Goal: Information Seeking & Learning: Understand process/instructions

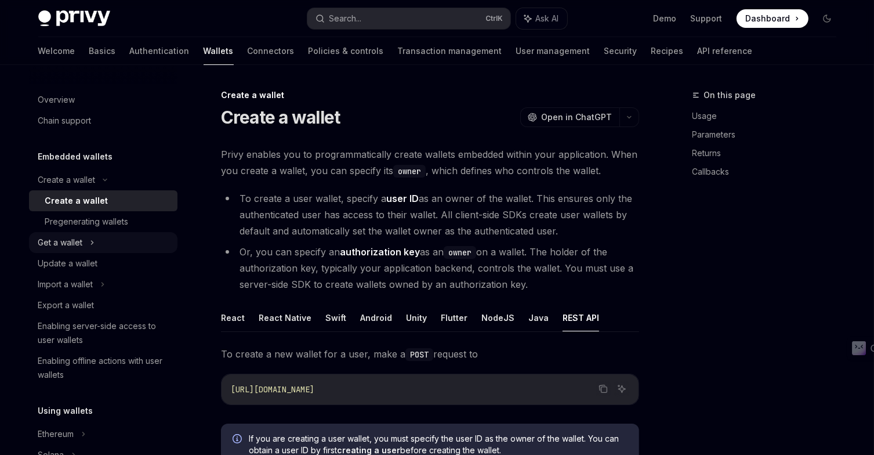
click at [106, 237] on div "Get a wallet" at bounding box center [103, 242] width 148 height 21
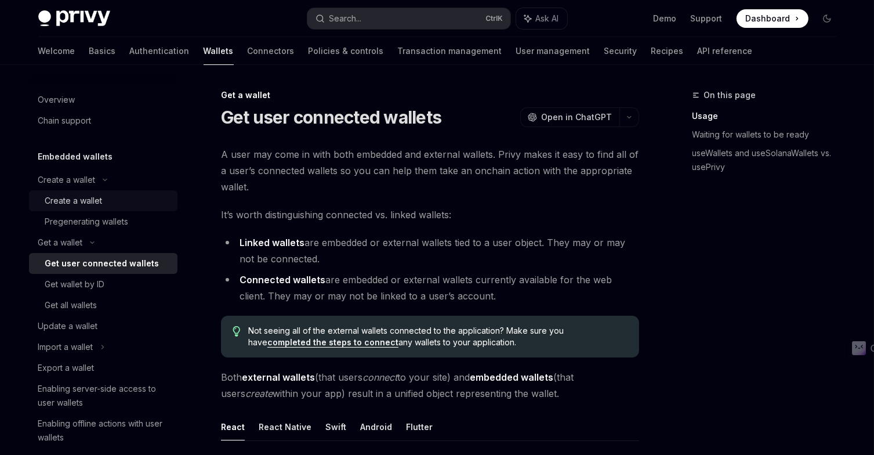
click at [83, 204] on div "Create a wallet" at bounding box center [73, 201] width 57 height 14
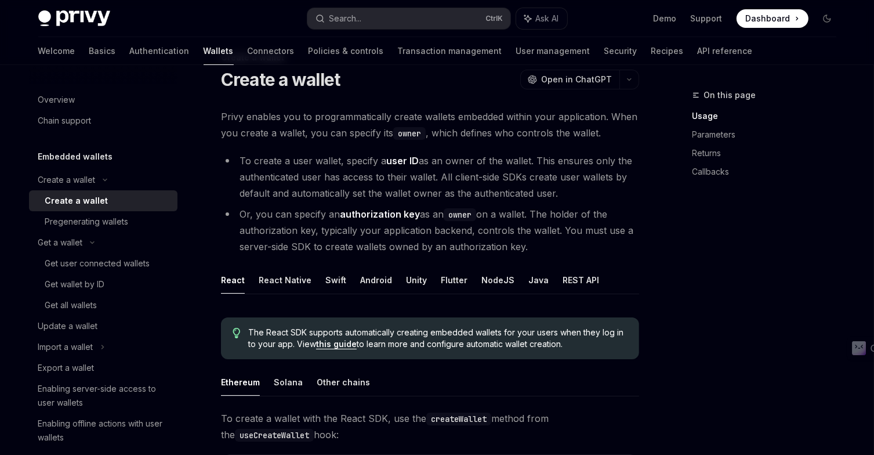
scroll to position [116, 0]
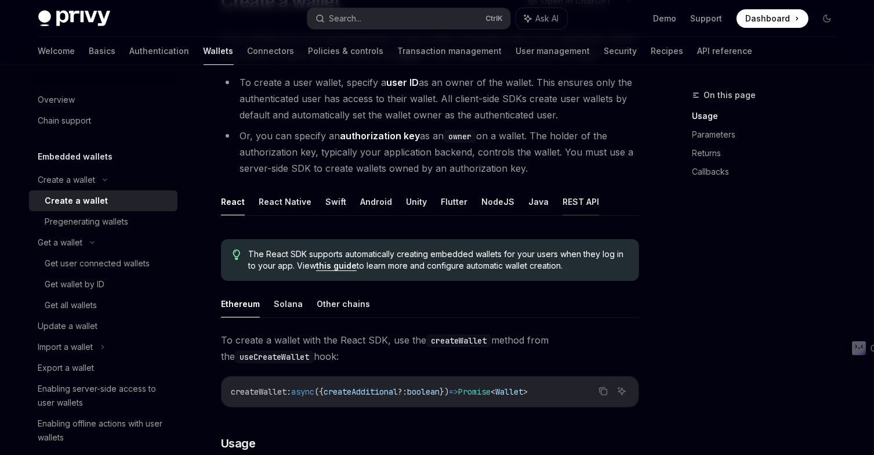
click at [570, 201] on button "REST API" at bounding box center [580, 201] width 37 height 27
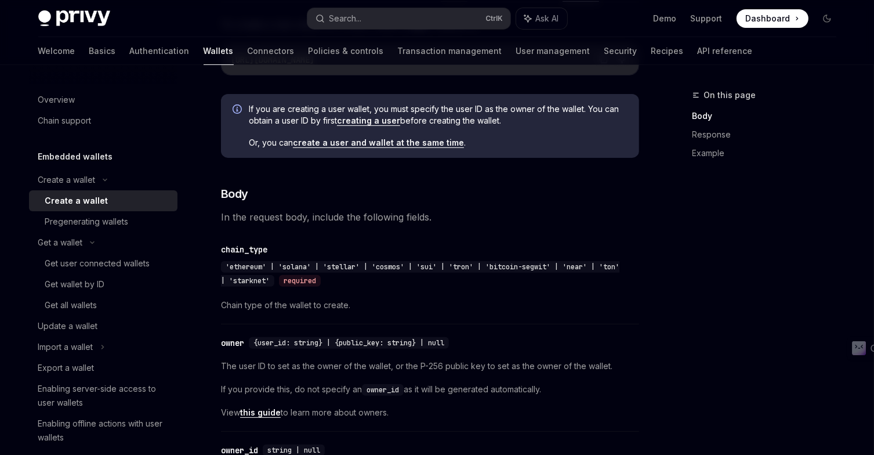
scroll to position [348, 0]
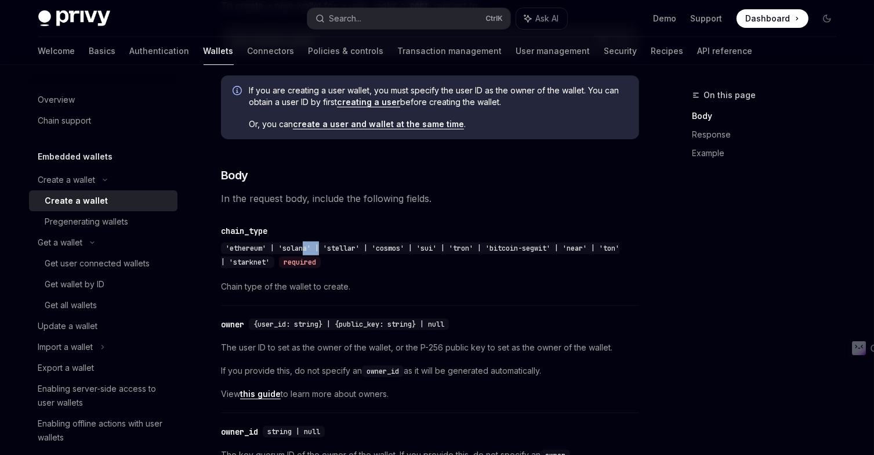
drag, startPoint x: 306, startPoint y: 253, endPoint x: 369, endPoint y: 248, distance: 63.4
click at [364, 248] on div "'ethereum' | 'solana' | 'stellar' | 'cosmos' | 'sui' | 'tron' | 'bitcoin-segwit…" at bounding box center [420, 255] width 398 height 26
click at [383, 248] on span "'ethereum' | 'solana' | 'stellar' | 'cosmos' | 'sui' | 'tron' | 'bitcoin-segwit…" at bounding box center [420, 255] width 398 height 23
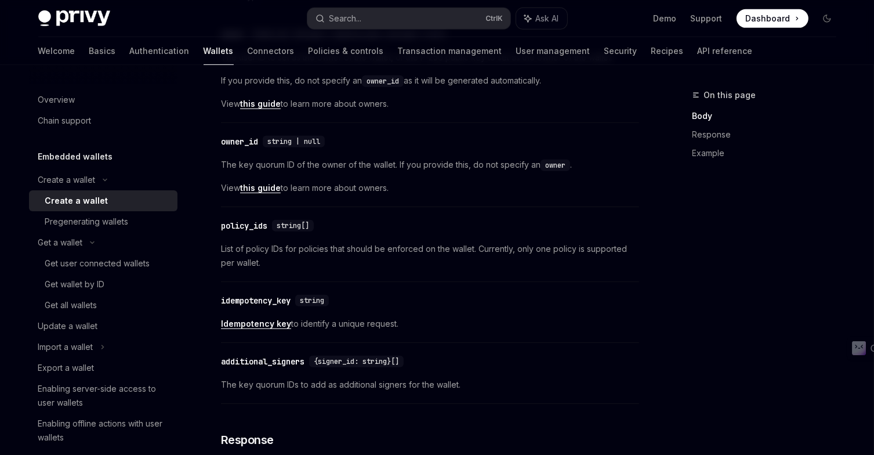
scroll to position [696, 0]
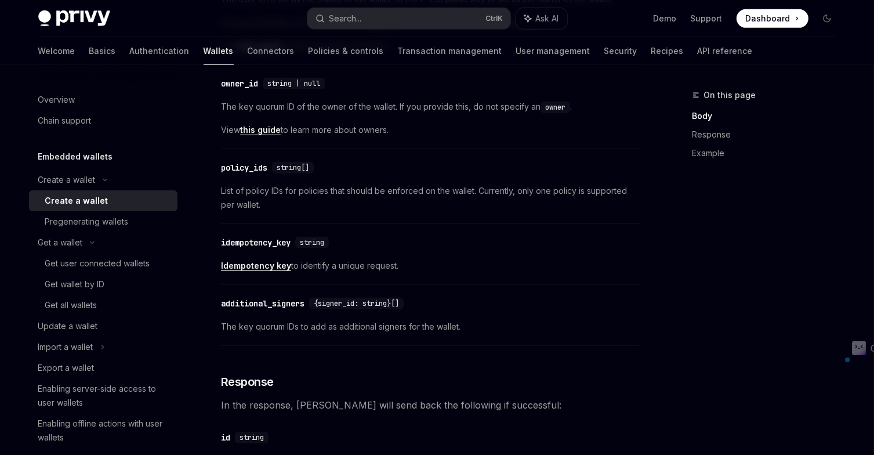
drag, startPoint x: 298, startPoint y: 262, endPoint x: 410, endPoint y: 256, distance: 112.7
click at [406, 256] on div "​ idempotency_key string Idempotency key to identify a unique request." at bounding box center [430, 257] width 418 height 55
click at [413, 252] on div "​ idempotency_key string Idempotency key to identify a unique request." at bounding box center [430, 257] width 418 height 55
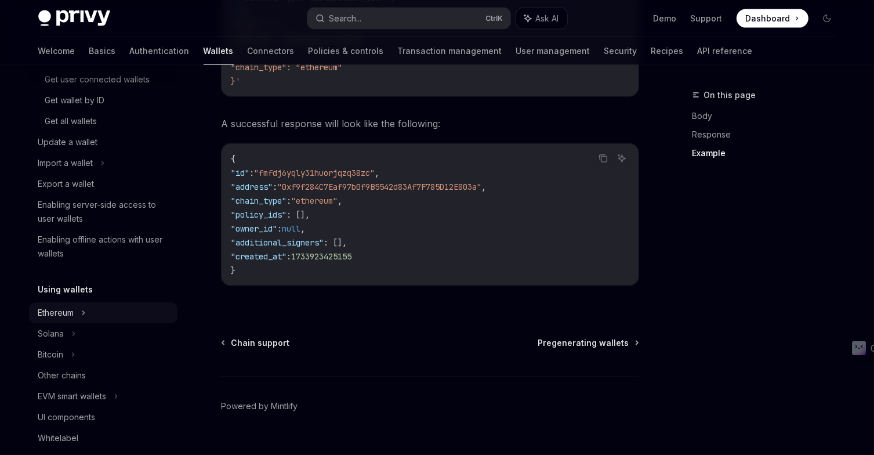
scroll to position [232, 0]
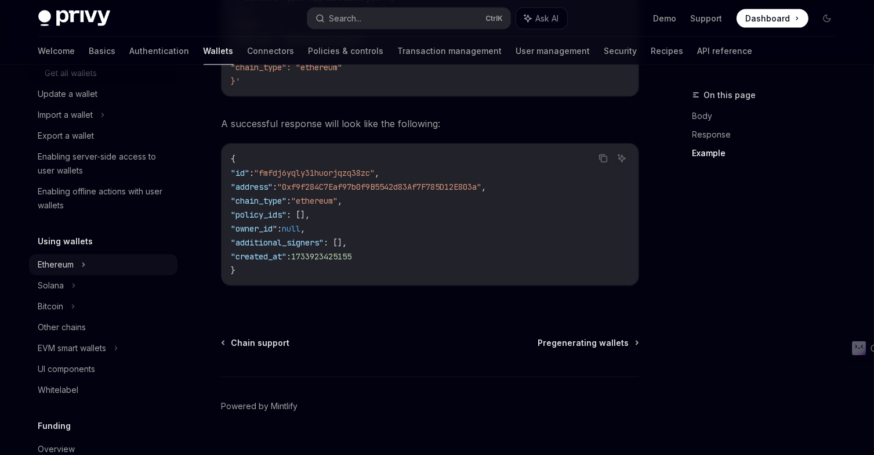
click at [77, 266] on div "Ethereum" at bounding box center [103, 264] width 148 height 21
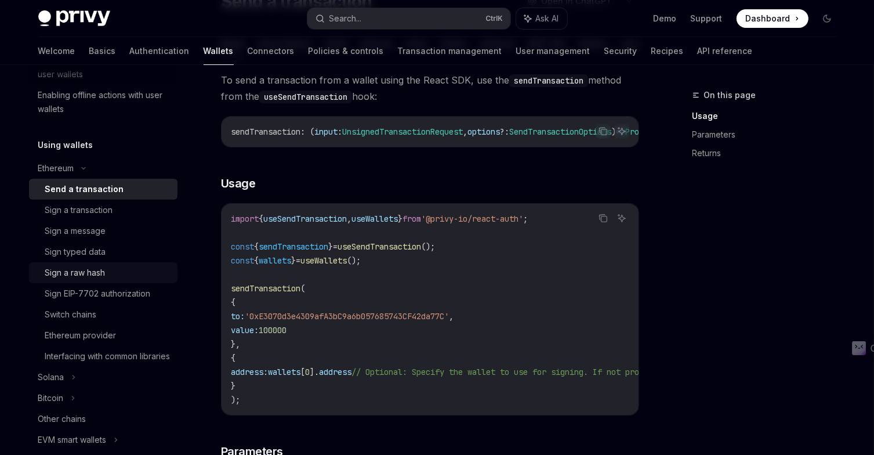
scroll to position [348, 0]
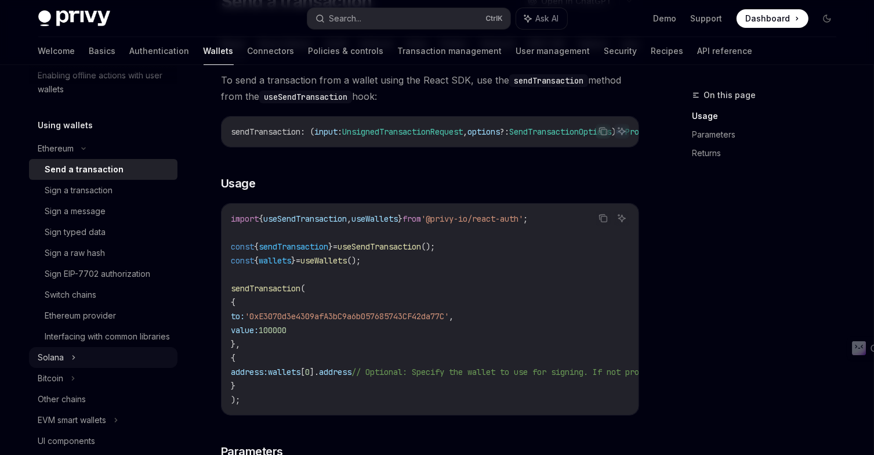
click at [75, 364] on icon at bounding box center [73, 357] width 5 height 14
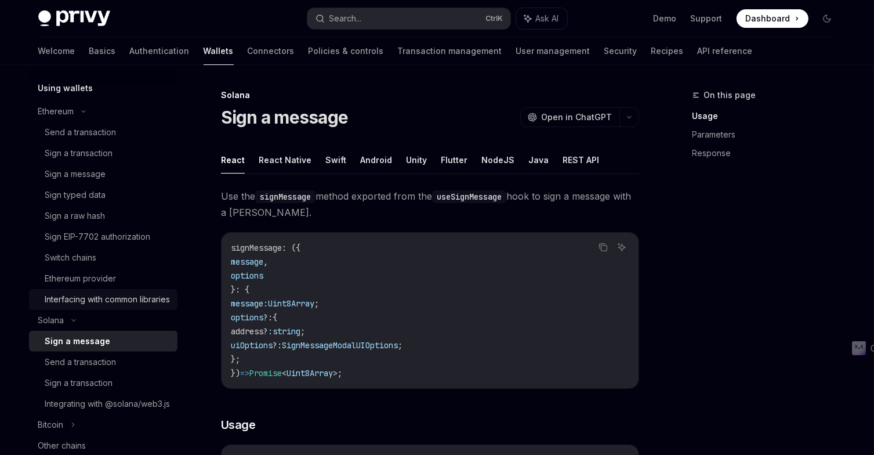
scroll to position [406, 0]
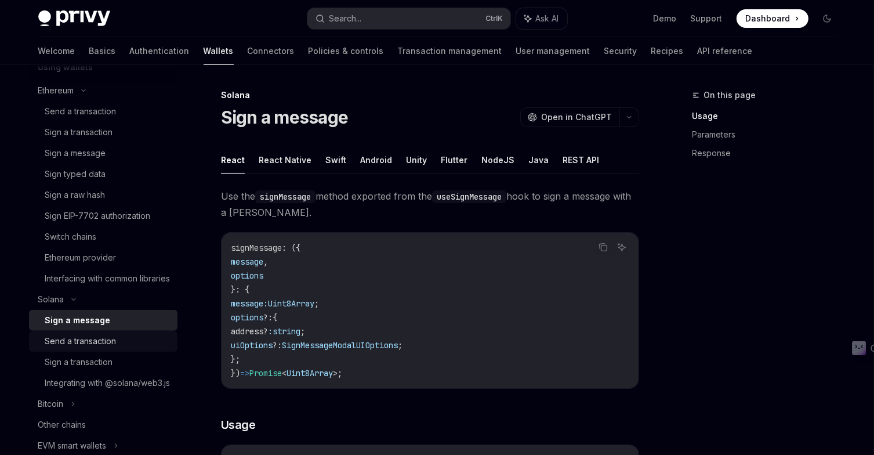
click at [115, 348] on div "Send a transaction" at bounding box center [80, 341] width 71 height 14
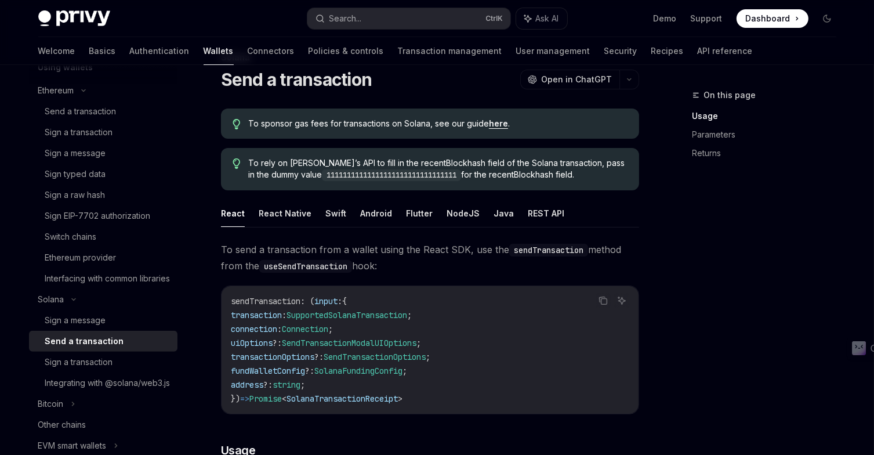
scroll to position [58, 0]
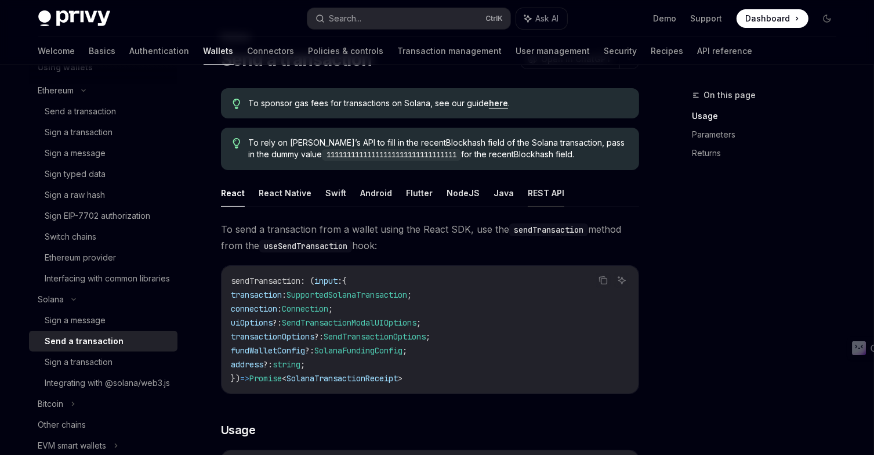
click at [532, 184] on button "REST API" at bounding box center [546, 192] width 37 height 27
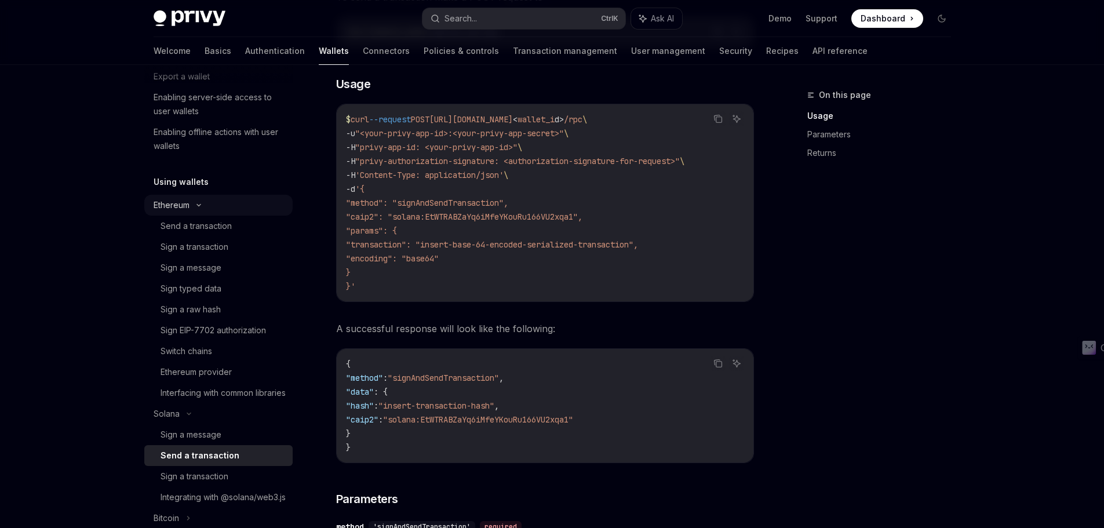
scroll to position [290, 0]
click at [224, 226] on div "Send a transaction" at bounding box center [196, 227] width 71 height 14
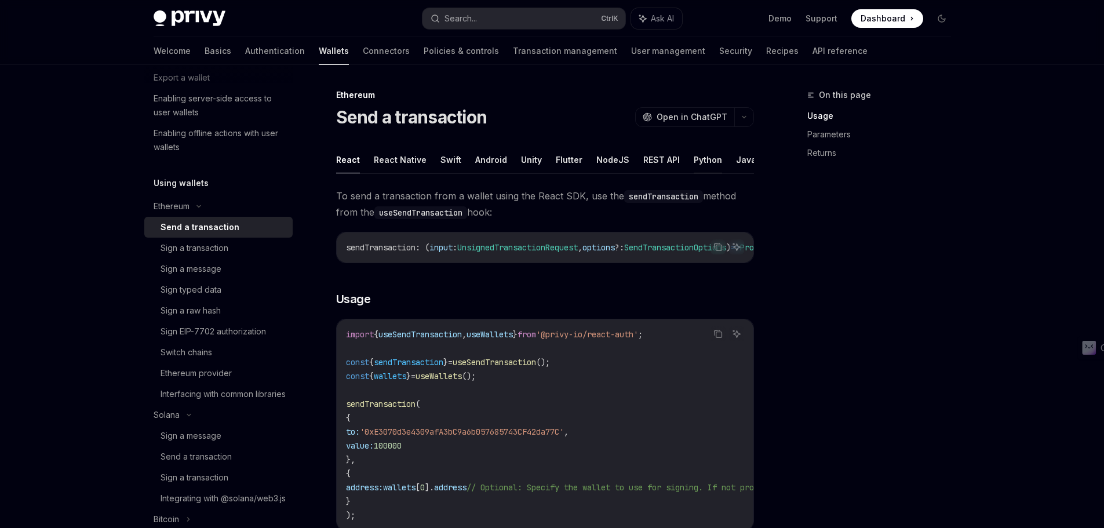
click at [697, 157] on button "Python" at bounding box center [708, 159] width 28 height 27
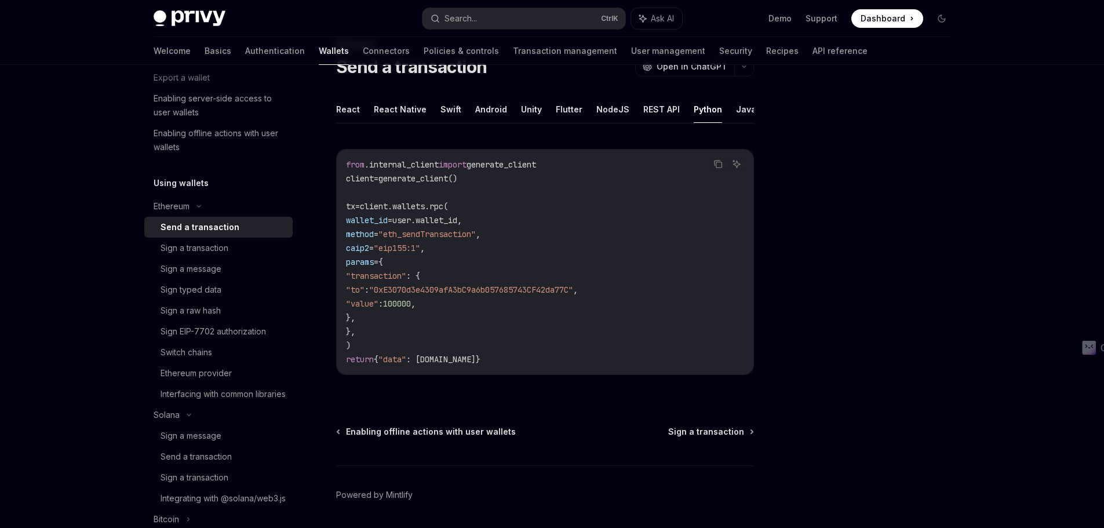
scroll to position [30, 0]
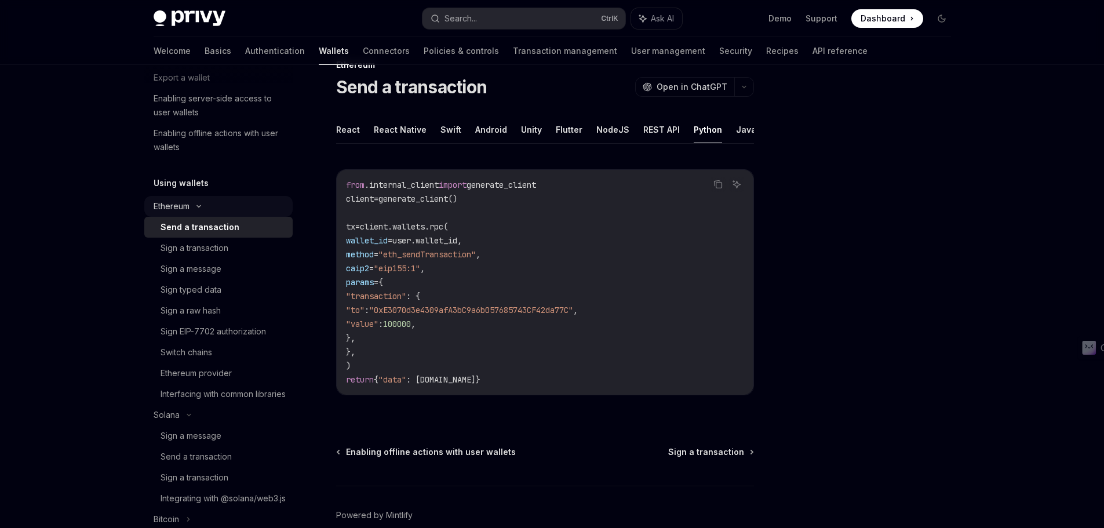
click at [191, 208] on div "Ethereum" at bounding box center [218, 206] width 148 height 21
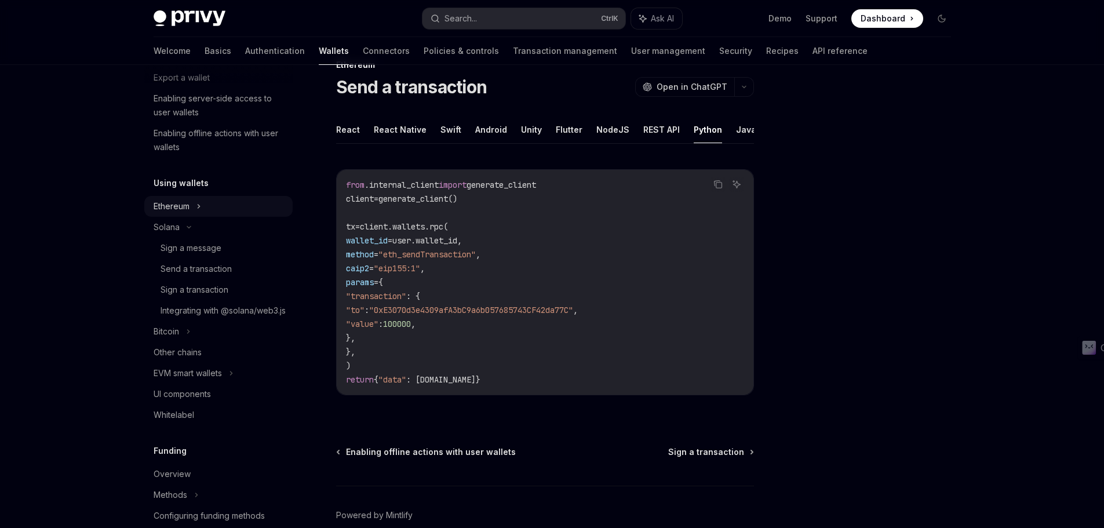
click at [191, 208] on div "Ethereum" at bounding box center [218, 206] width 148 height 21
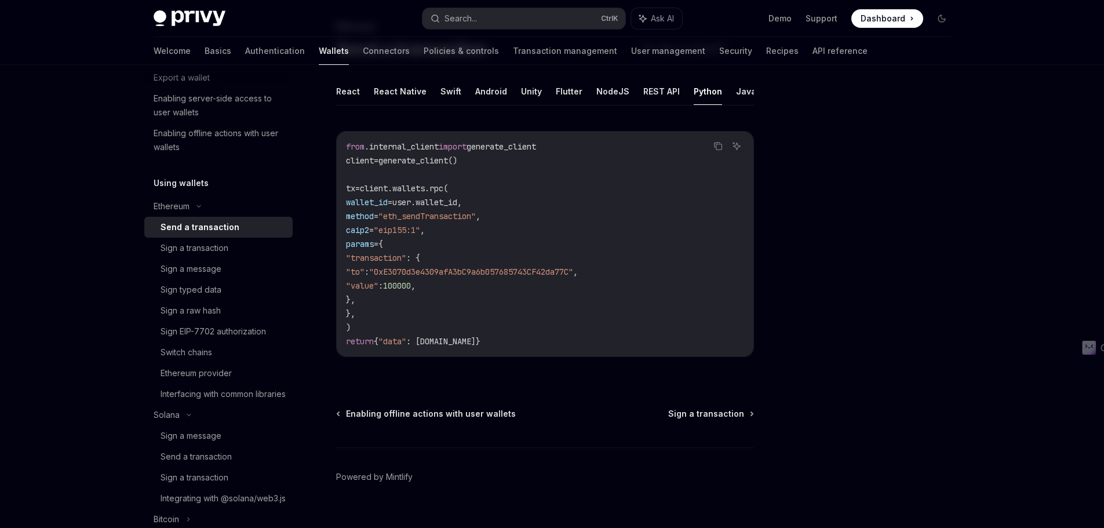
scroll to position [88, 0]
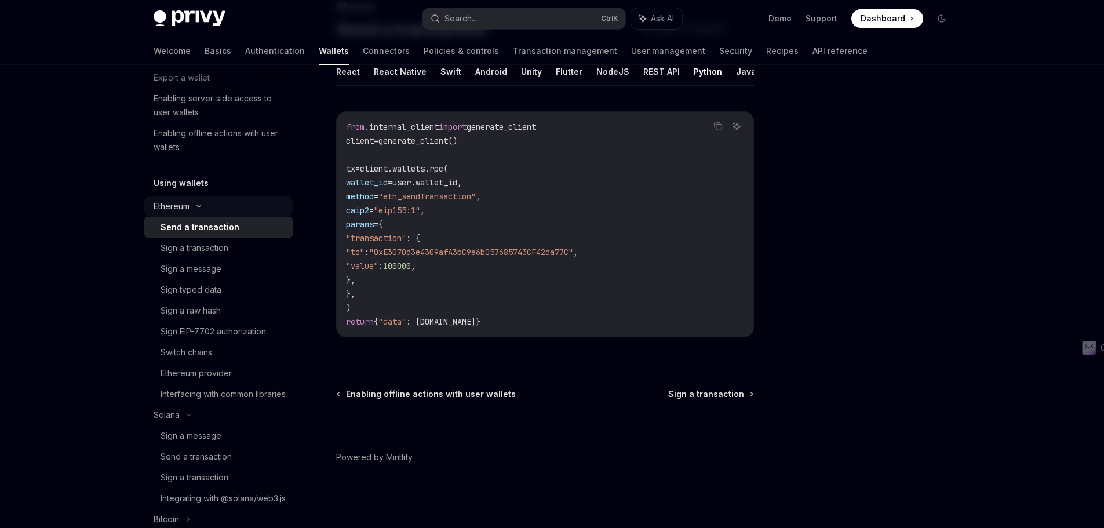
click at [193, 208] on icon at bounding box center [199, 206] width 14 height 5
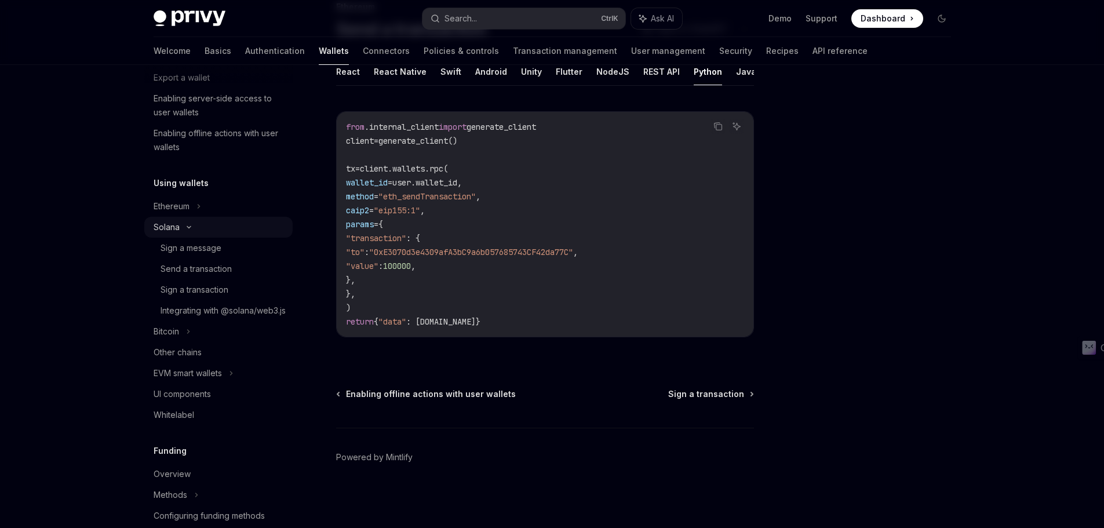
click at [190, 226] on icon at bounding box center [189, 227] width 14 height 5
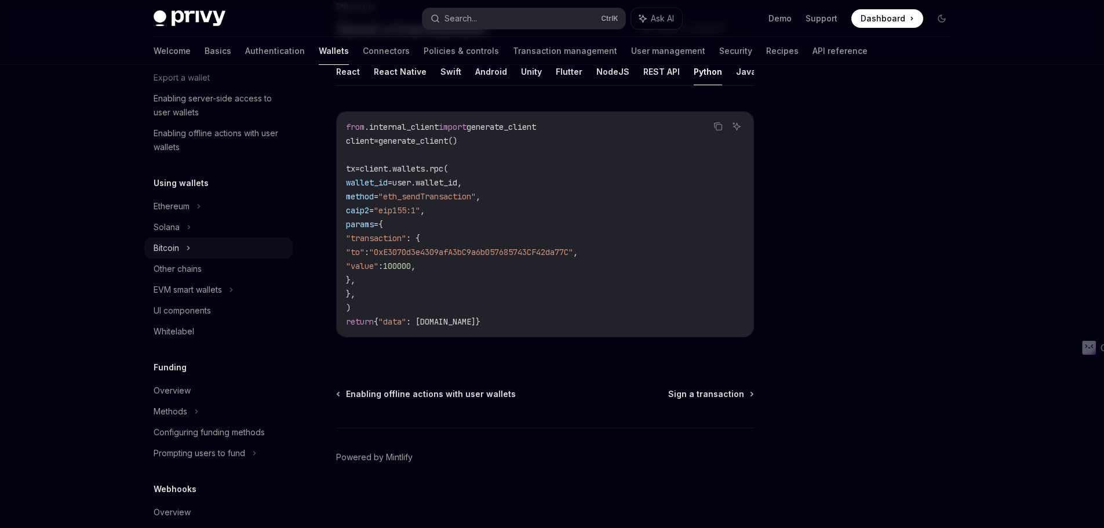
click at [191, 242] on div "Bitcoin" at bounding box center [218, 248] width 148 height 21
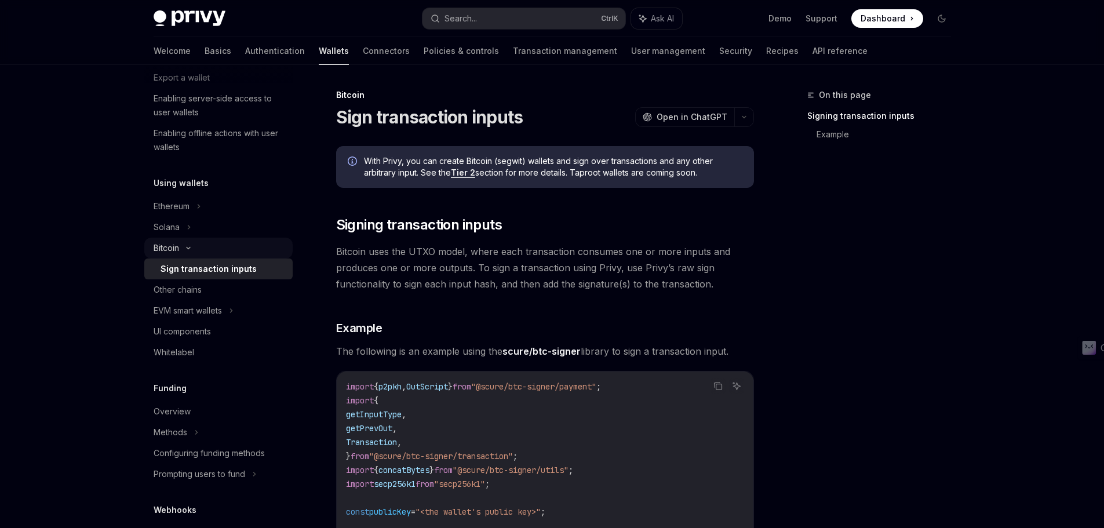
click at [191, 242] on div "Bitcoin" at bounding box center [218, 248] width 148 height 21
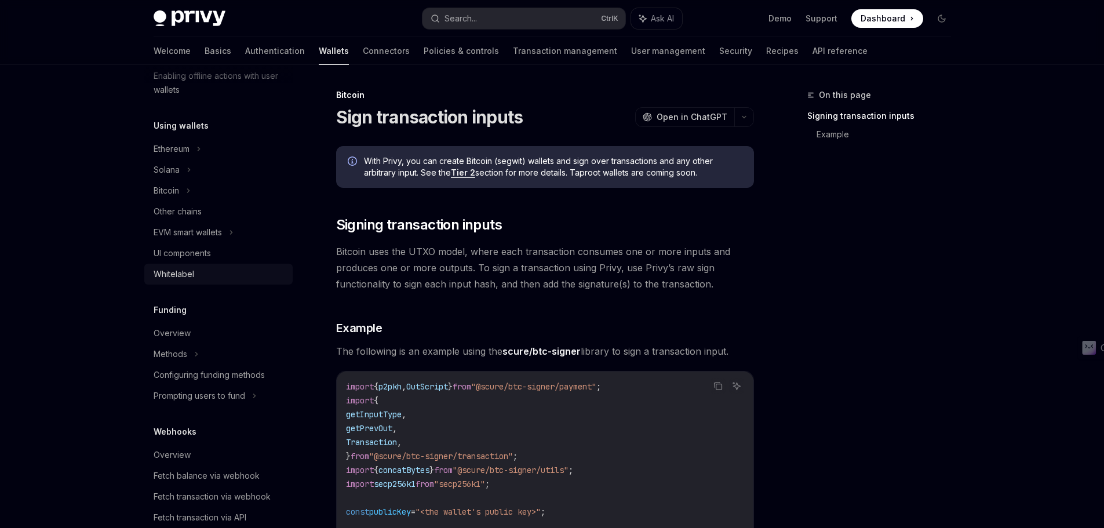
scroll to position [348, 0]
click at [190, 357] on div "Methods" at bounding box center [218, 353] width 148 height 21
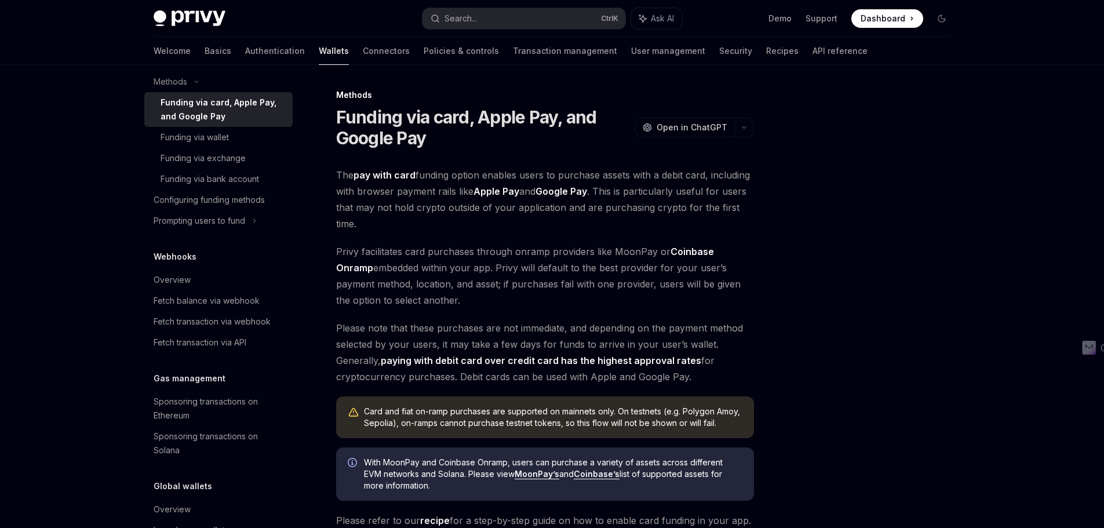
scroll to position [638, 0]
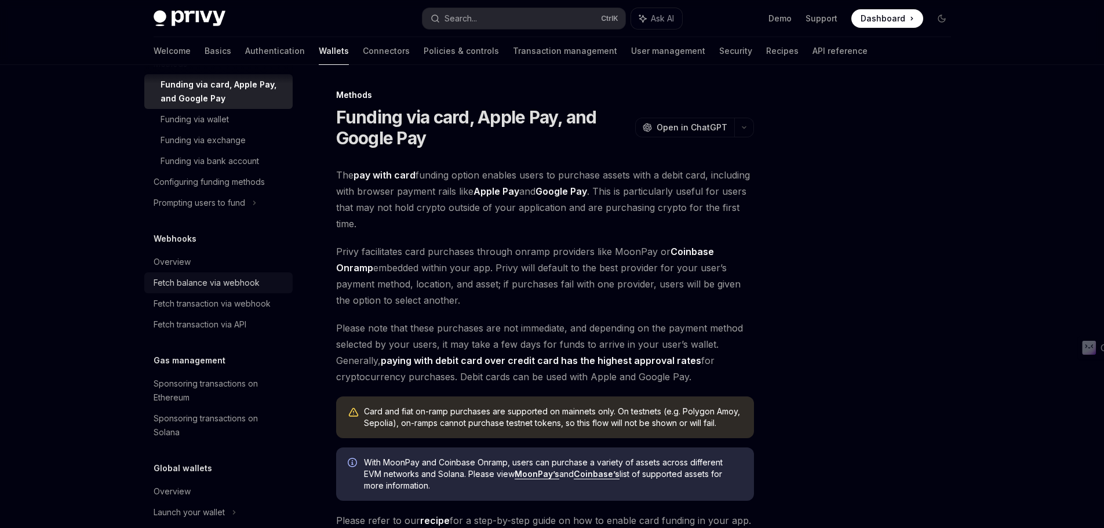
click at [198, 280] on div "Fetch balance via webhook" at bounding box center [207, 283] width 106 height 14
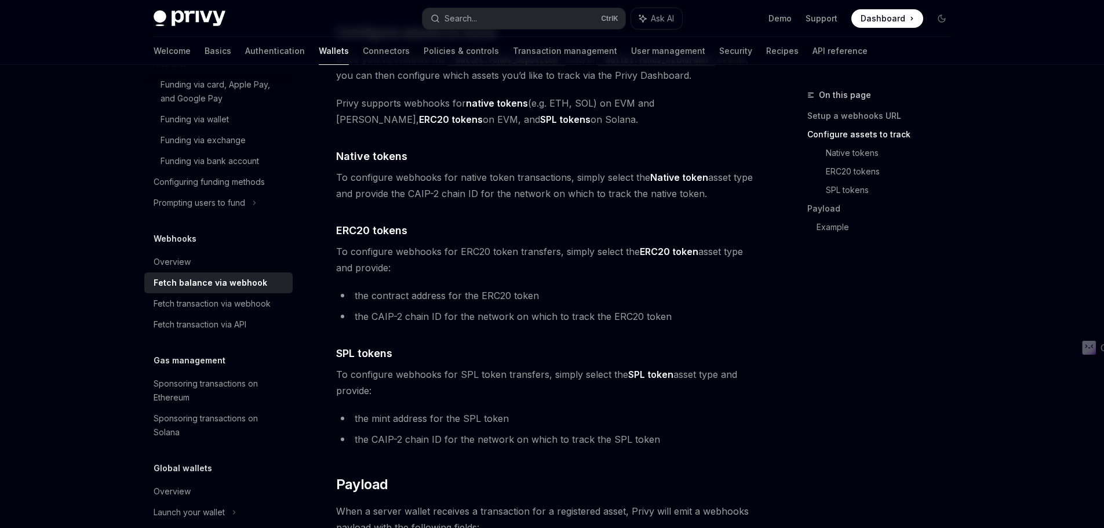
scroll to position [580, 0]
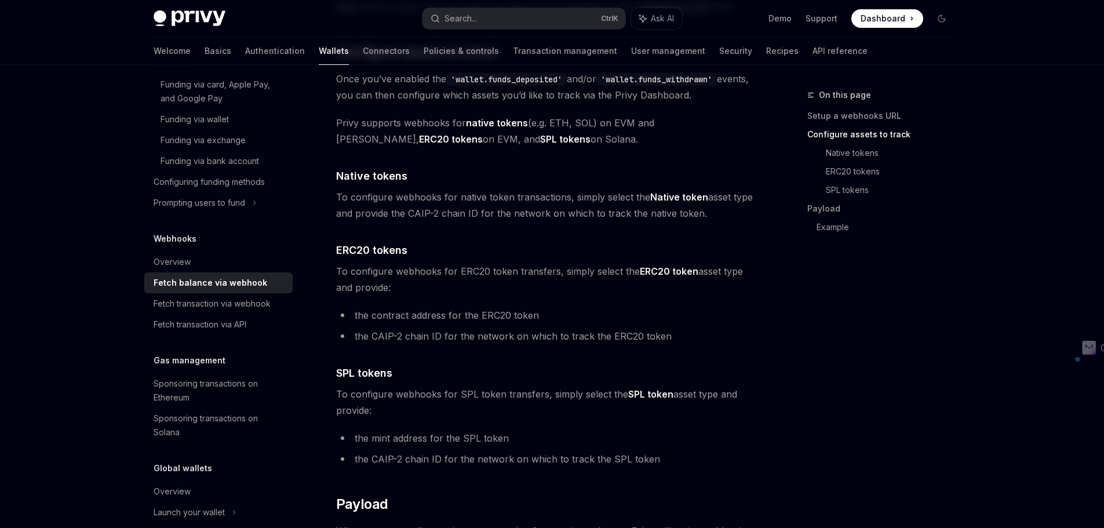
drag, startPoint x: 340, startPoint y: 272, endPoint x: 442, endPoint y: 287, distance: 103.1
click at [442, 287] on span "To configure webhooks for ERC20 token transfers, simply select the ERC20 token …" at bounding box center [545, 279] width 418 height 32
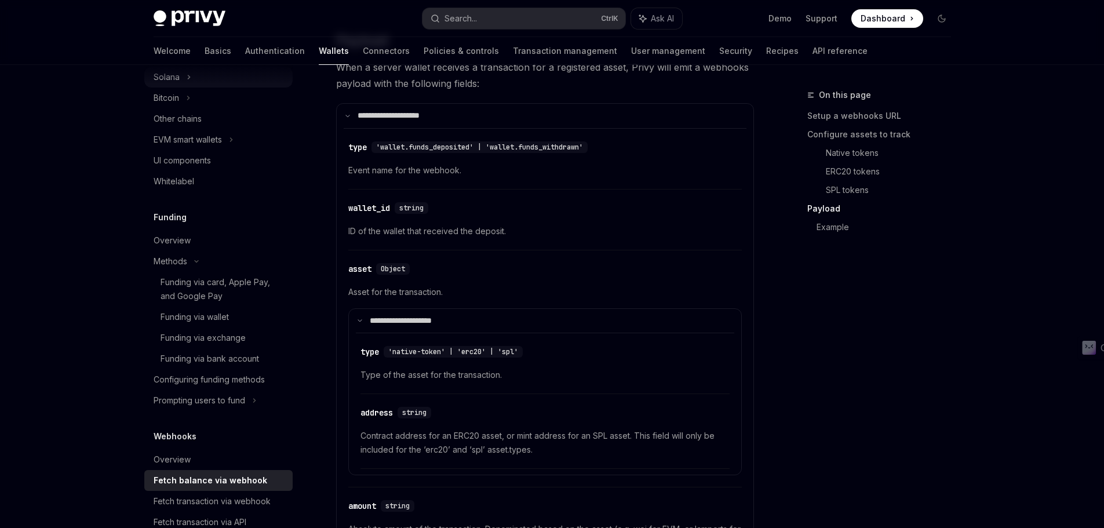
scroll to position [464, 0]
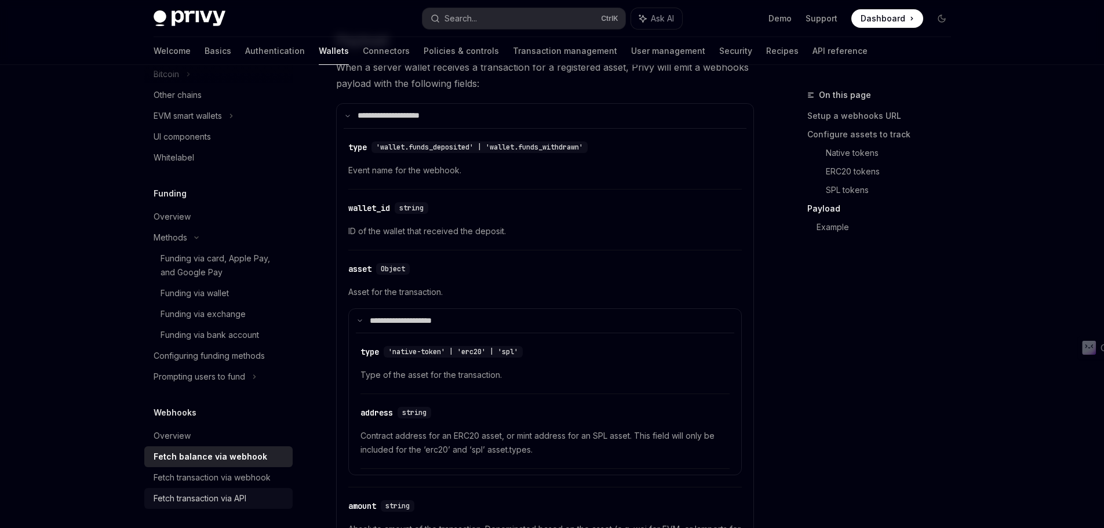
click at [259, 454] on div "Fetch transaction via API" at bounding box center [220, 499] width 132 height 14
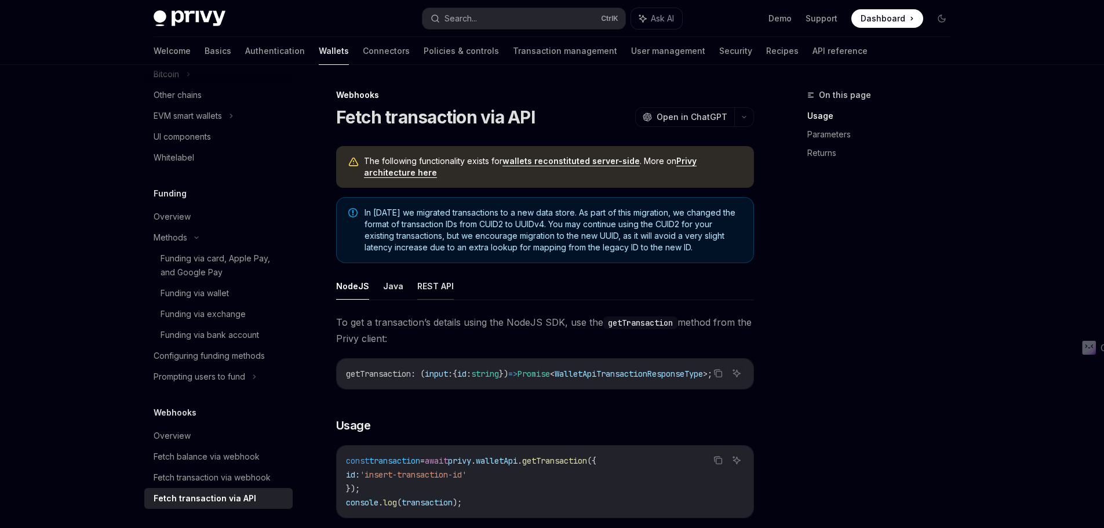
click at [428, 283] on button "REST API" at bounding box center [435, 285] width 37 height 27
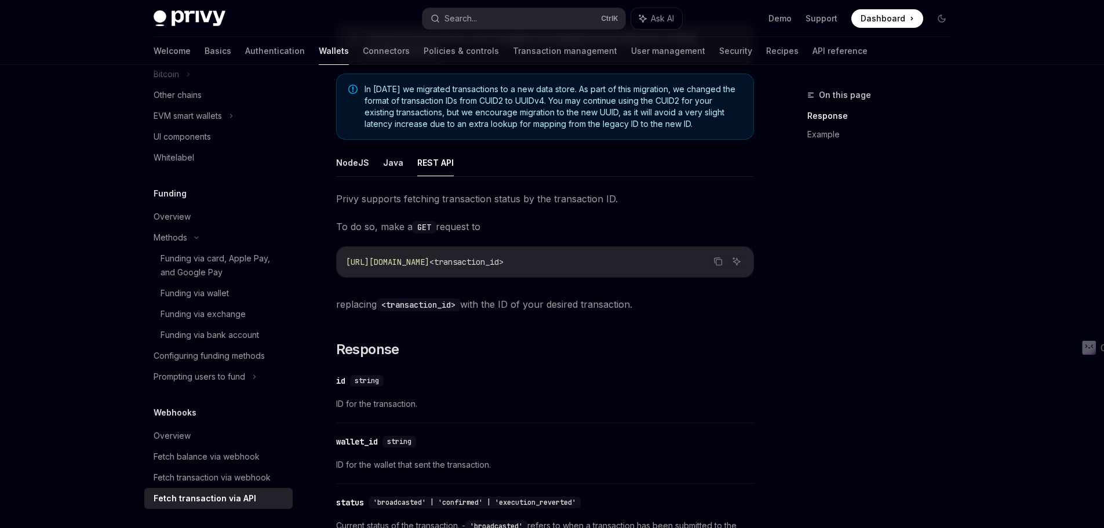
scroll to position [232, 0]
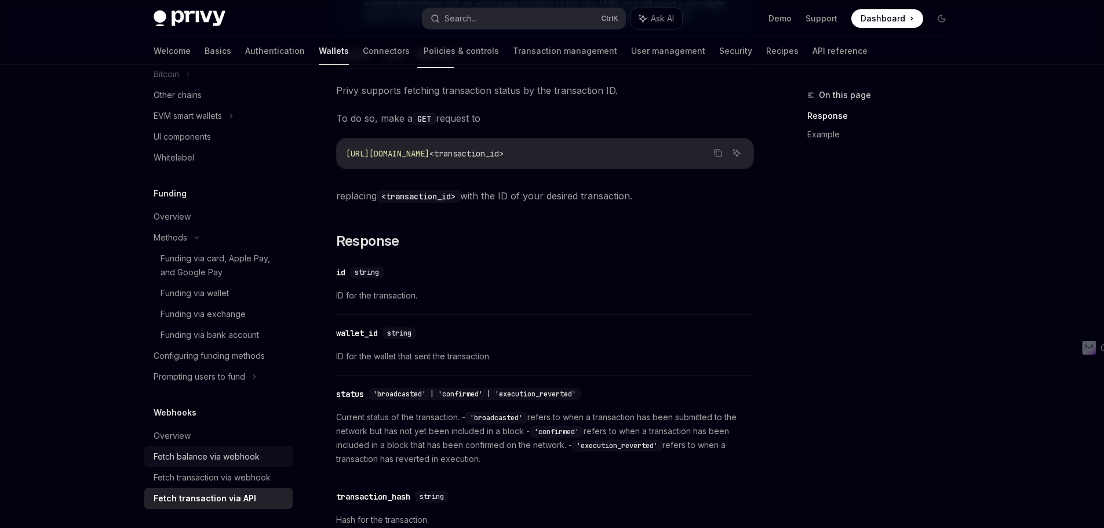
click at [187, 454] on link "Fetch balance via webhook" at bounding box center [218, 456] width 148 height 21
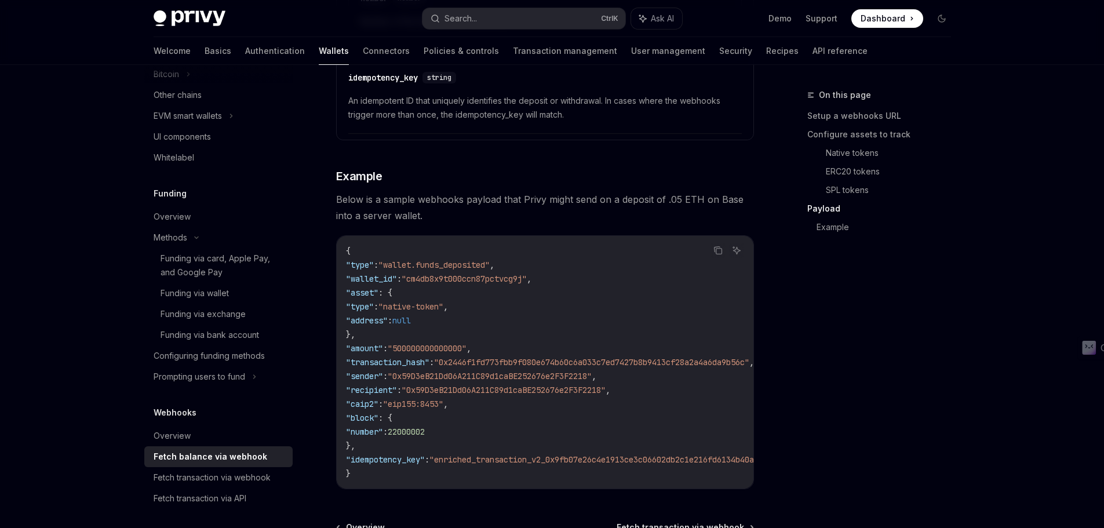
scroll to position [1971, 0]
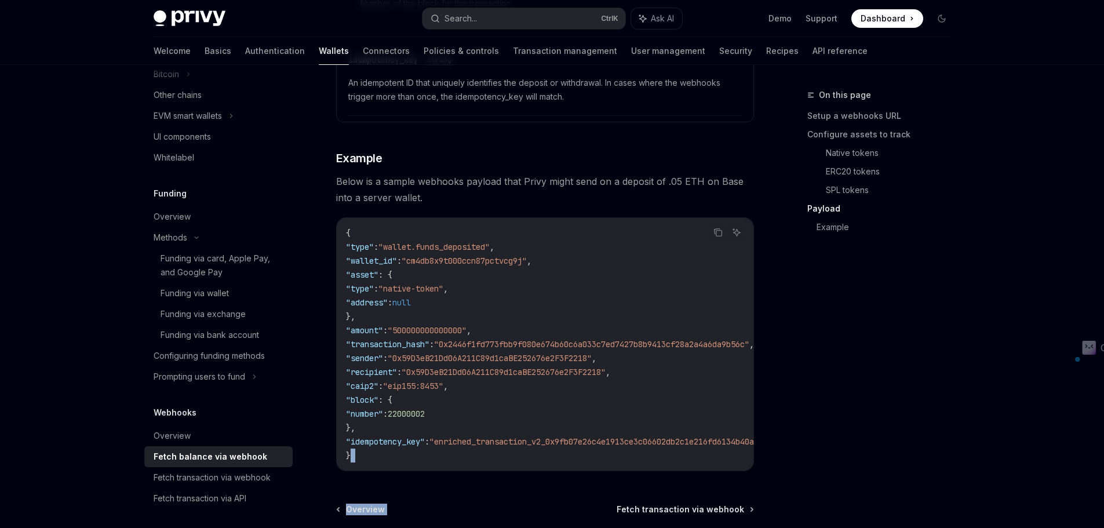
drag, startPoint x: 524, startPoint y: 476, endPoint x: 556, endPoint y: 460, distance: 36.3
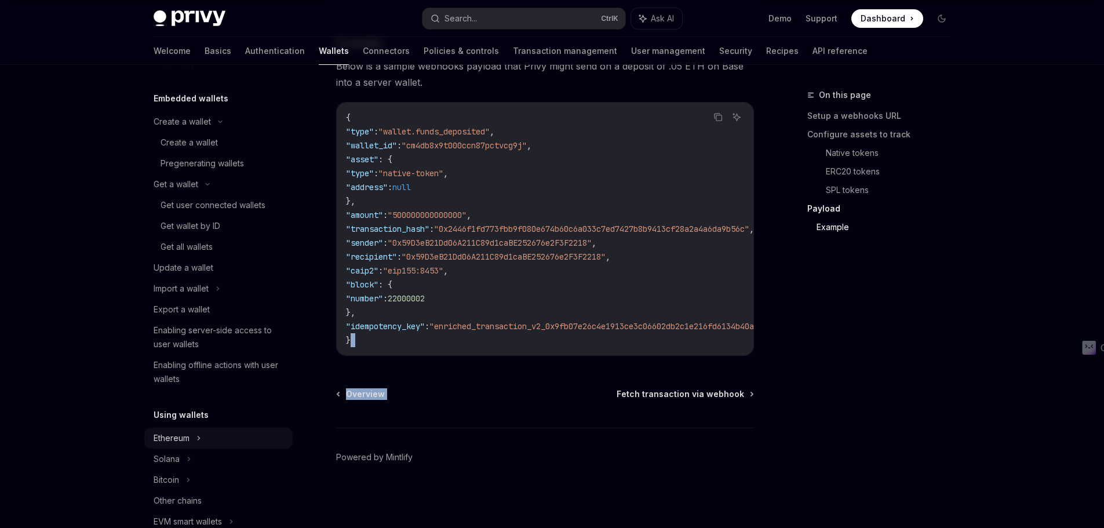
scroll to position [174, 0]
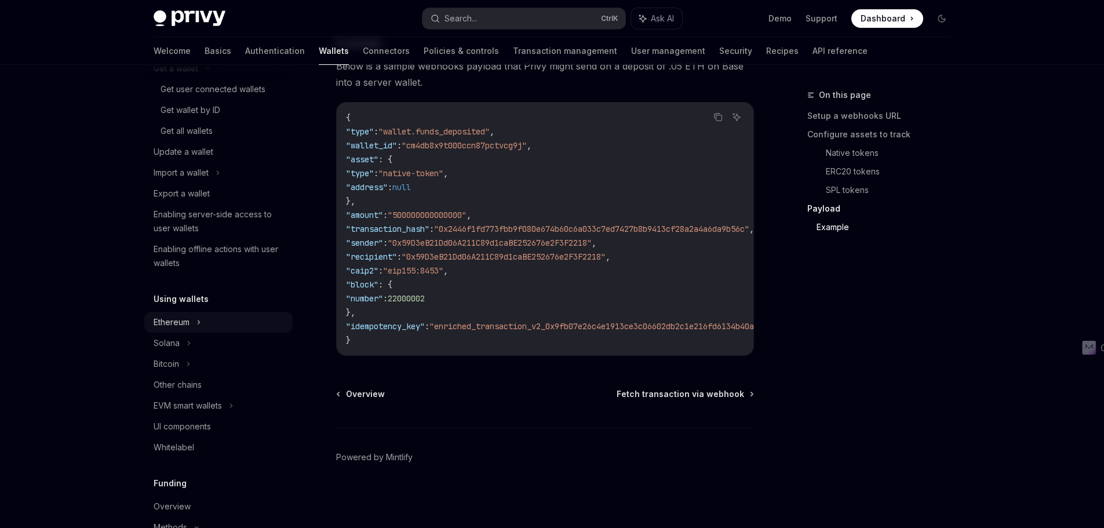
click at [205, 325] on div "Ethereum" at bounding box center [218, 322] width 148 height 21
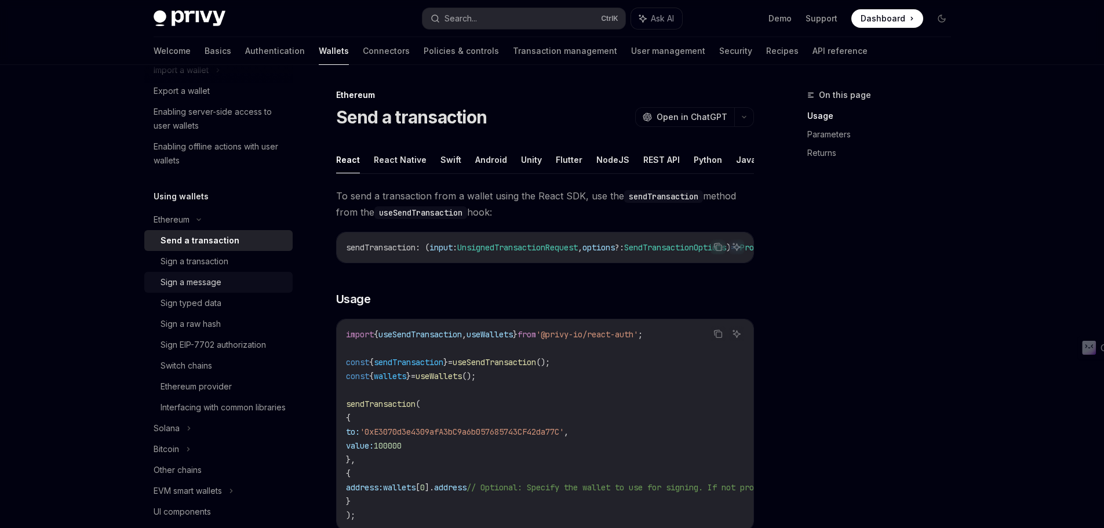
scroll to position [290, 0]
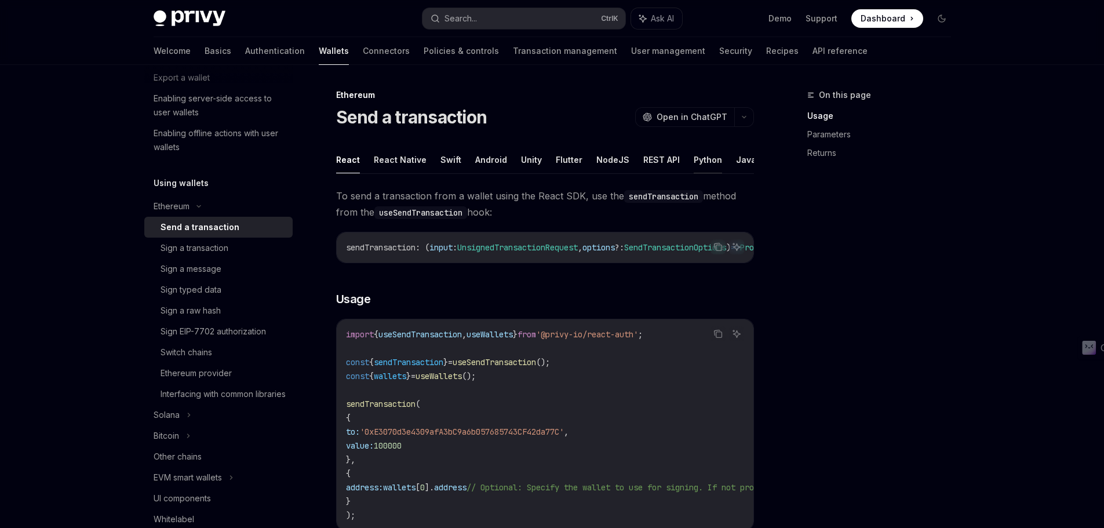
click at [703, 164] on button "Python" at bounding box center [708, 159] width 28 height 27
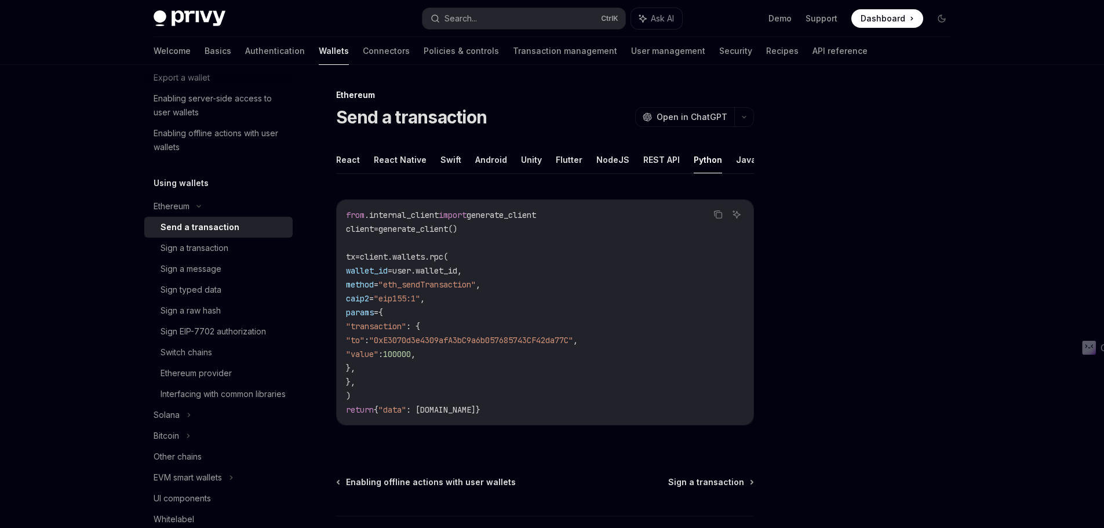
click at [362, 157] on ul "React React Native Swift Android Unity Flutter NodeJS REST API Python Java" at bounding box center [545, 160] width 418 height 28
click at [360, 157] on ul "React React Native Swift Android Unity Flutter NodeJS REST API Python Java" at bounding box center [545, 160] width 418 height 28
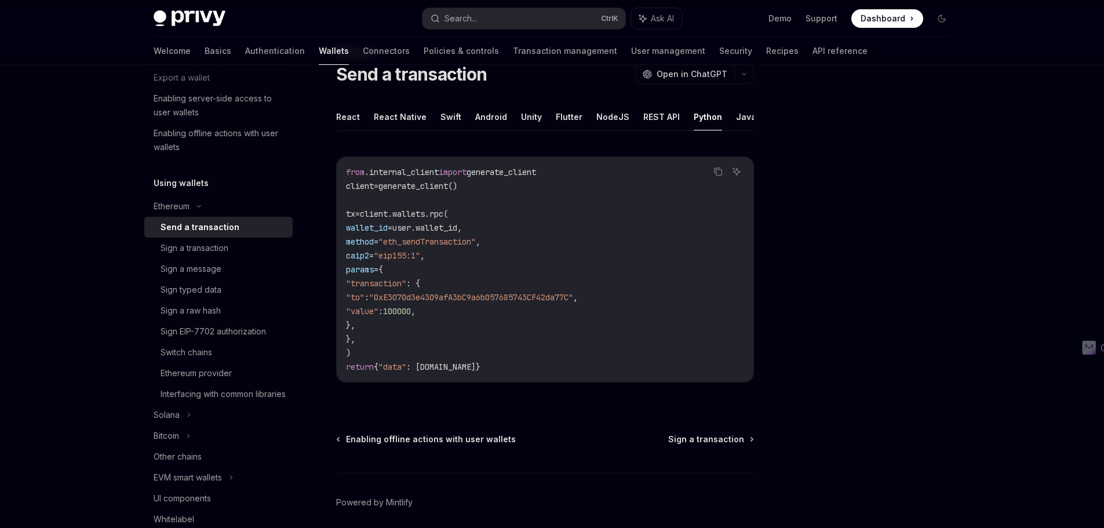
scroll to position [88, 0]
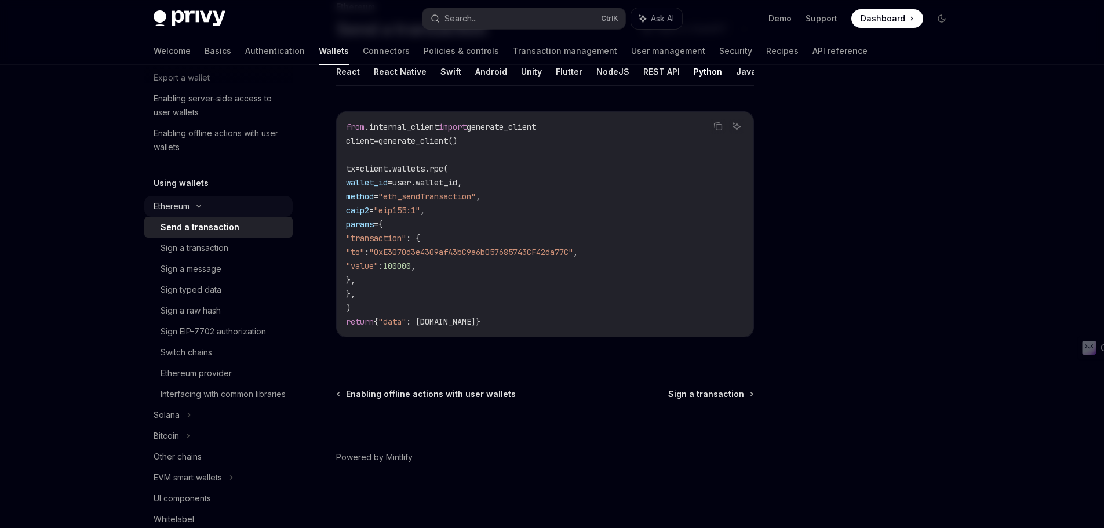
click at [186, 205] on div "Ethereum" at bounding box center [172, 206] width 36 height 14
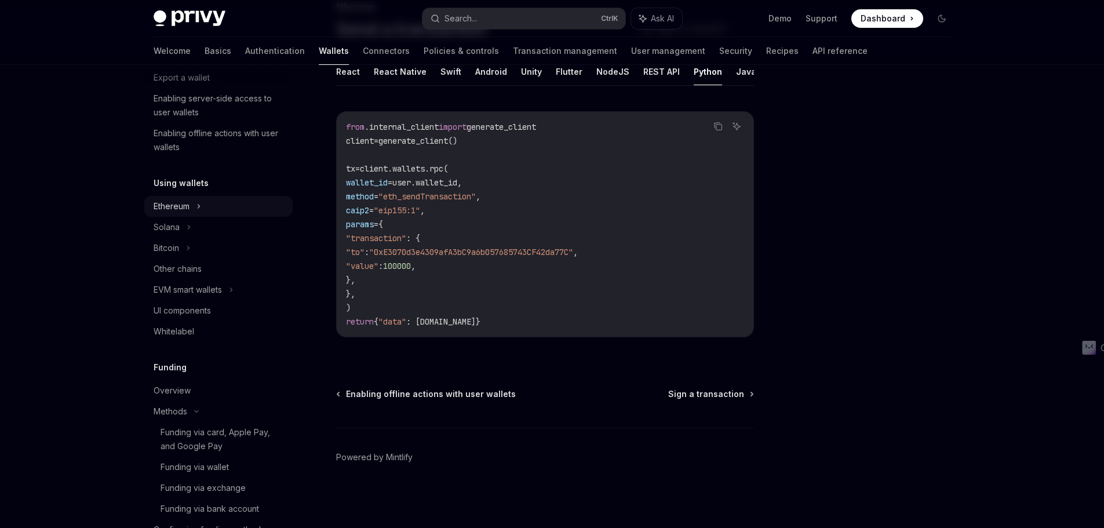
click at [186, 205] on div "Ethereum" at bounding box center [172, 206] width 36 height 14
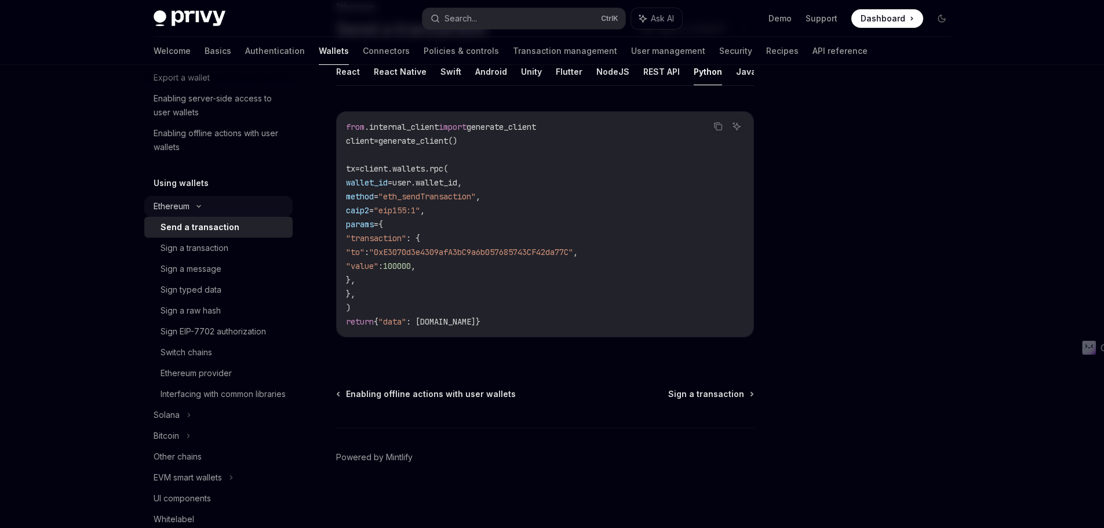
click at [186, 205] on div "Ethereum" at bounding box center [172, 206] width 36 height 14
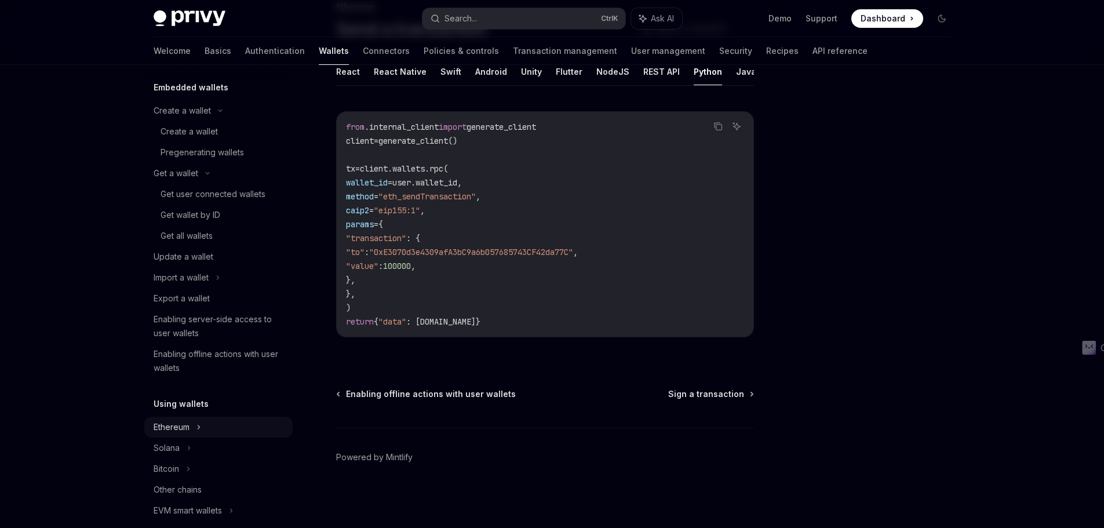
scroll to position [0, 0]
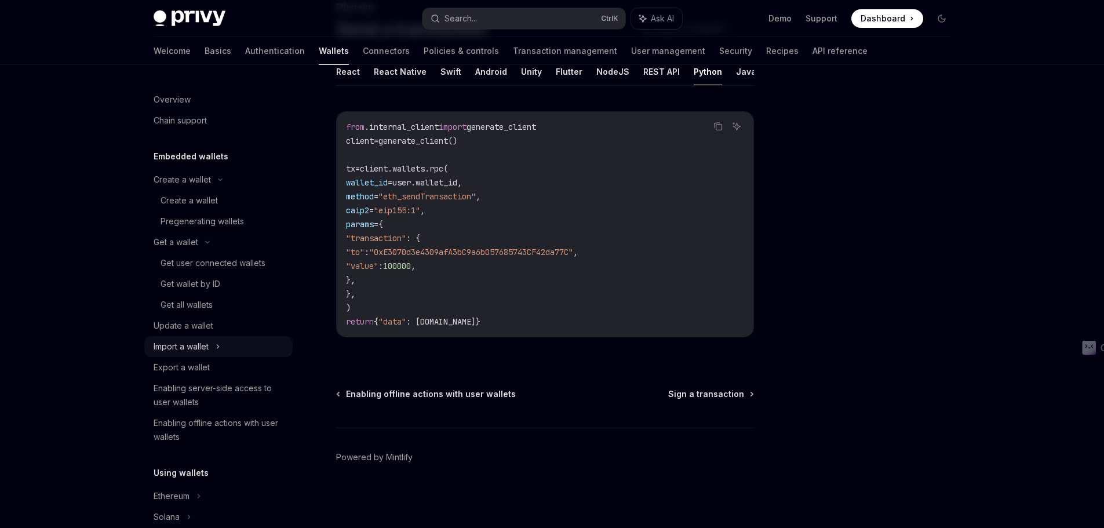
click at [248, 354] on div "Import a wallet" at bounding box center [218, 346] width 148 height 21
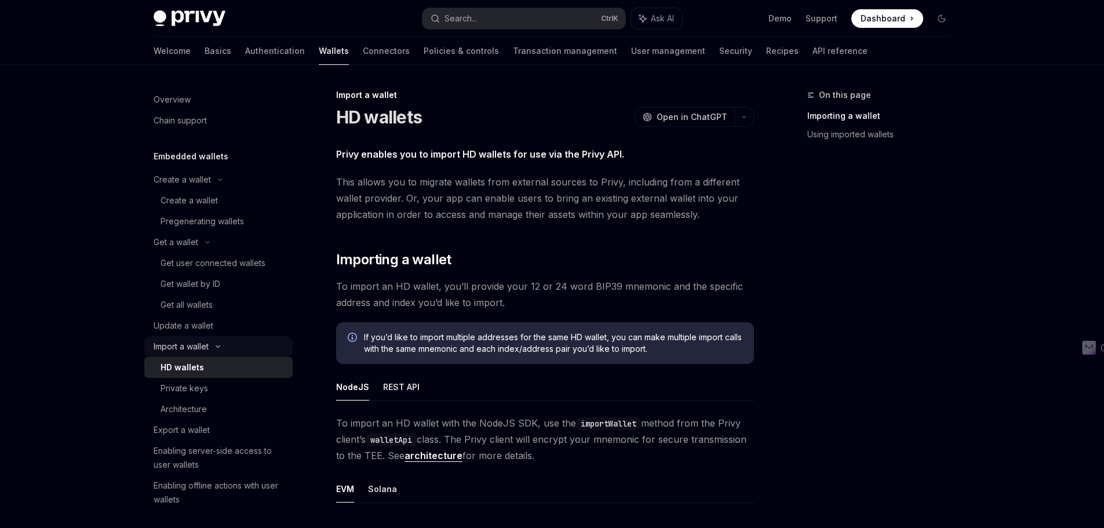
click at [248, 354] on div "Import a wallet" at bounding box center [218, 346] width 148 height 21
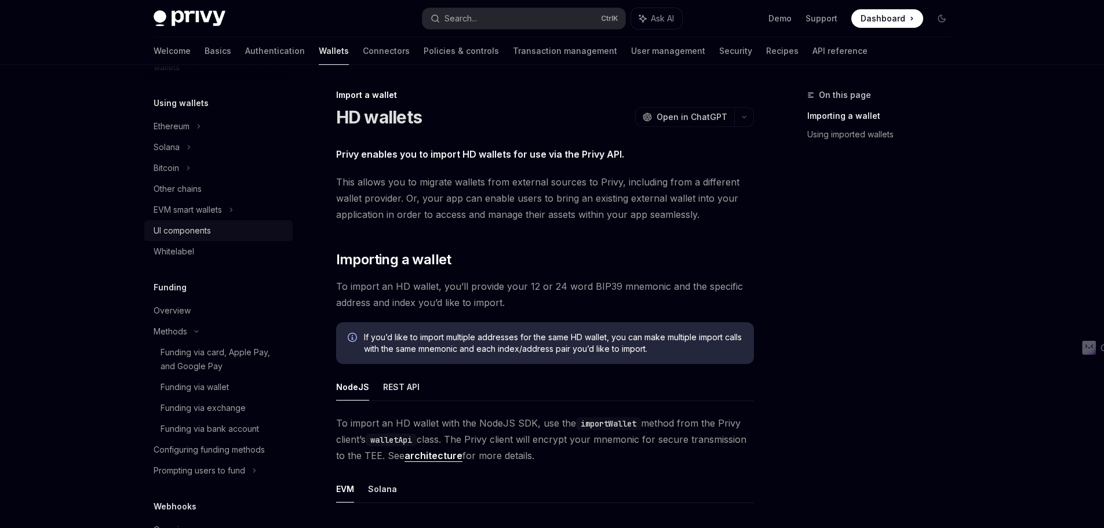
scroll to position [464, 0]
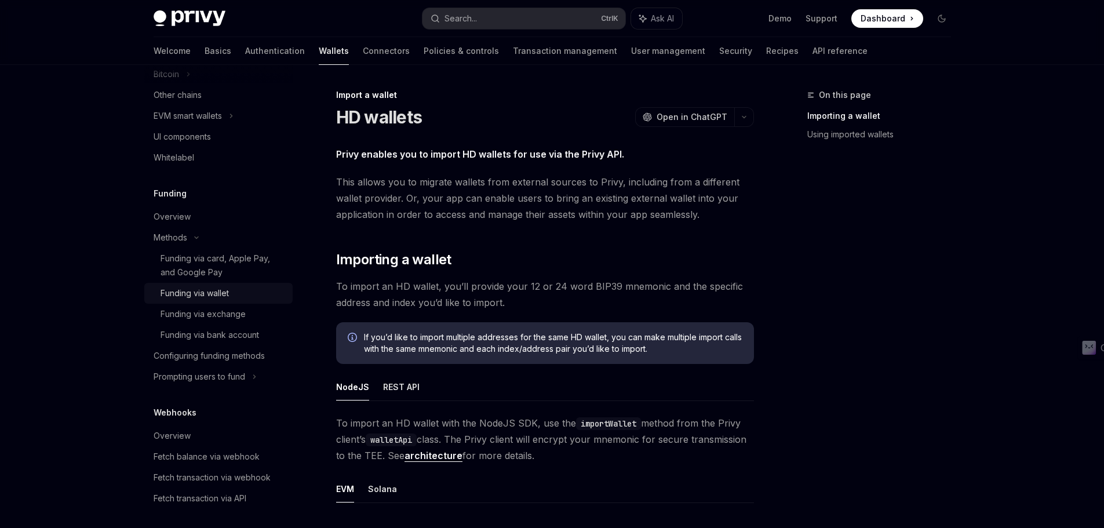
click at [215, 291] on div "Funding via wallet" at bounding box center [195, 293] width 68 height 14
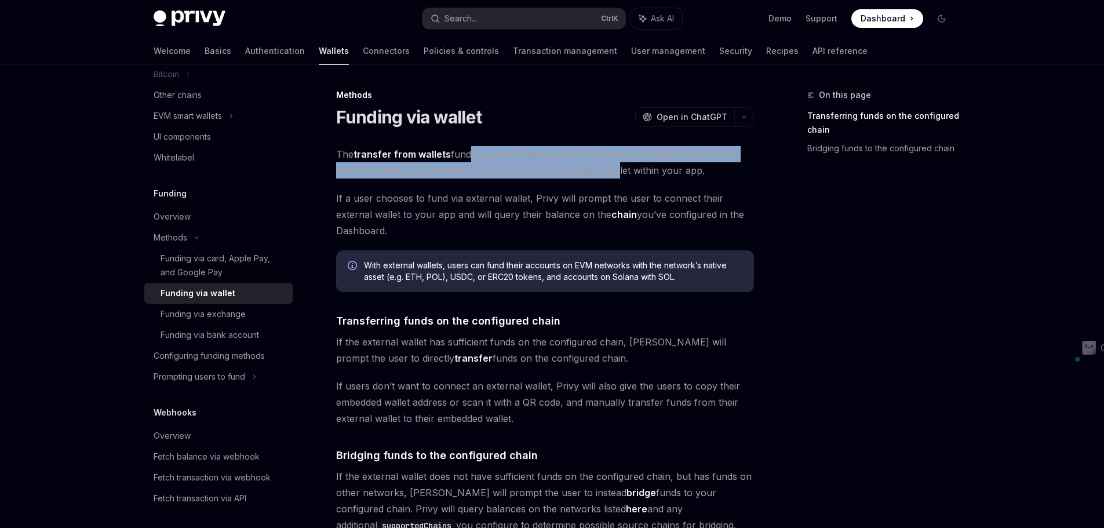
drag, startPoint x: 478, startPoint y: 156, endPoint x: 614, endPoint y: 167, distance: 136.1
click at [614, 167] on span "The transfer from wallets funding option enables users to transfer or bridge fu…" at bounding box center [545, 162] width 418 height 32
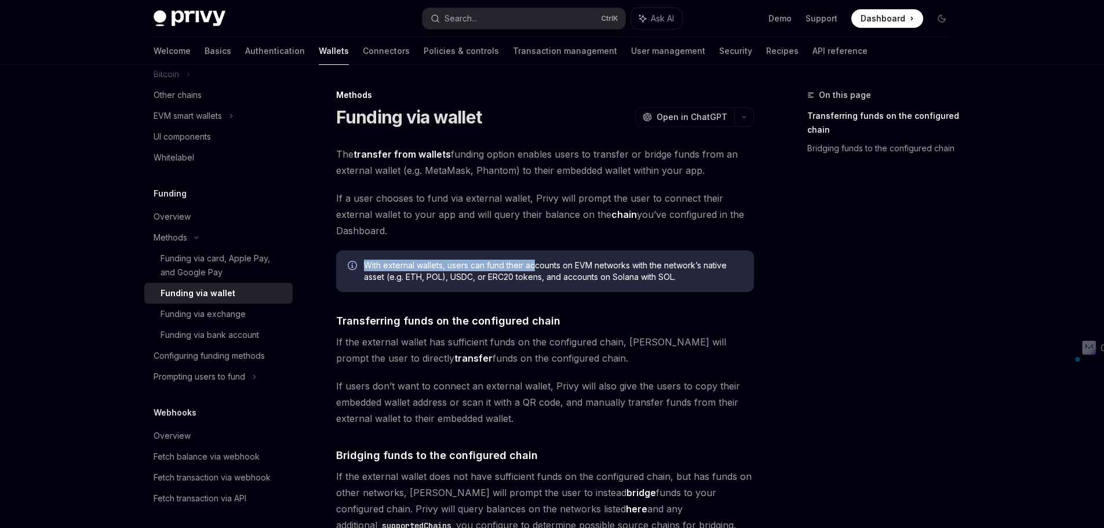
drag, startPoint x: 364, startPoint y: 261, endPoint x: 542, endPoint y: 260, distance: 178.0
click at [541, 261] on span "With external wallets, users can fund their accounts on EVM networks with the n…" at bounding box center [553, 271] width 379 height 23
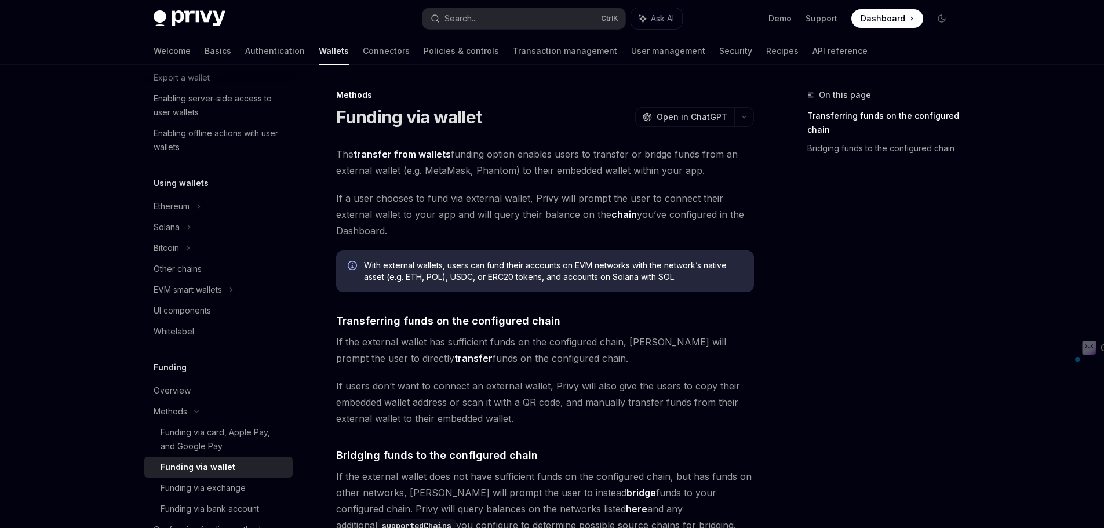
click at [432, 275] on span "With external wallets, users can fund their accounts on EVM networks with the n…" at bounding box center [553, 271] width 379 height 23
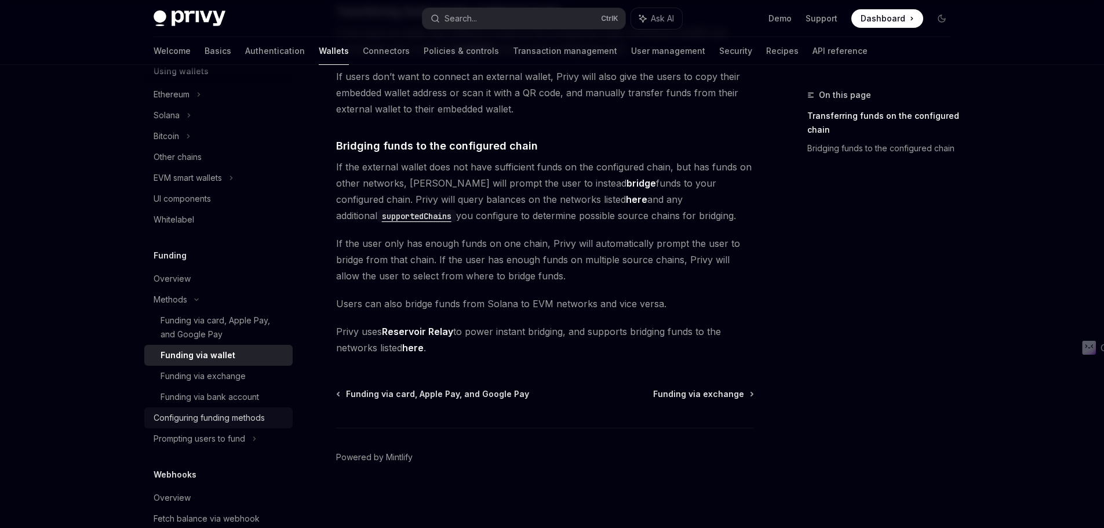
scroll to position [406, 0]
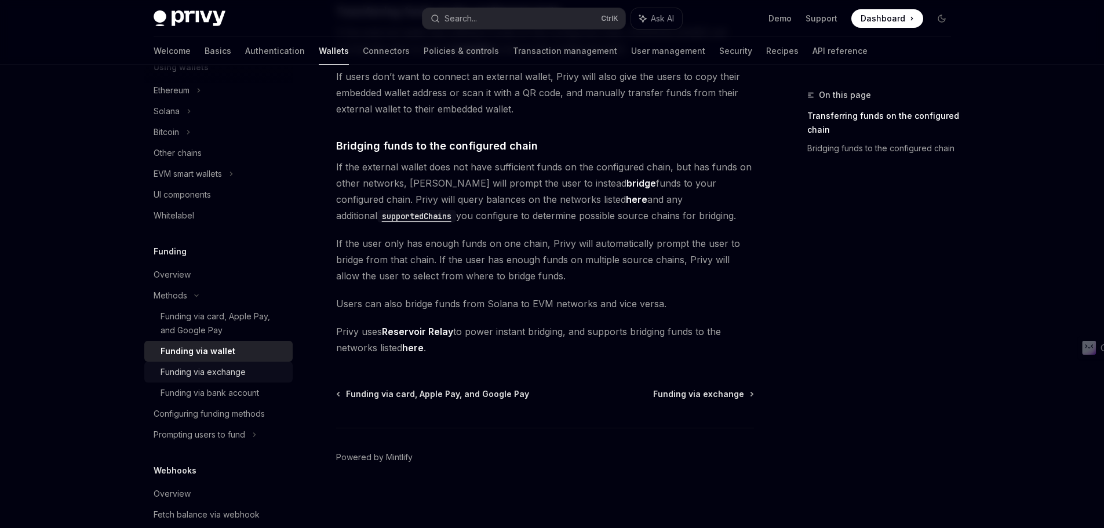
click at [235, 375] on div "Funding via exchange" at bounding box center [203, 372] width 85 height 14
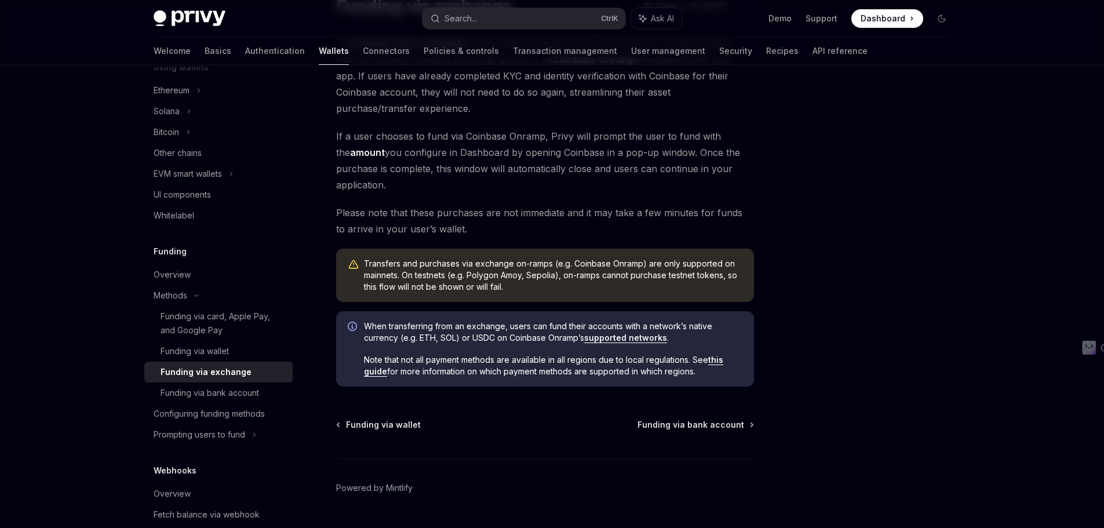
scroll to position [141, 0]
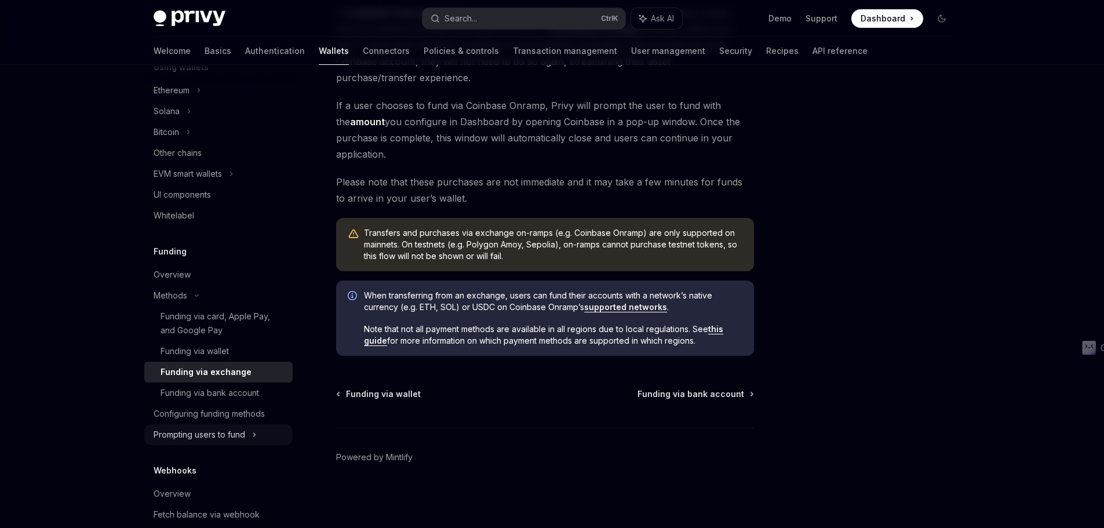
drag, startPoint x: 226, startPoint y: 438, endPoint x: 232, endPoint y: 439, distance: 6.5
click at [227, 438] on div "Prompting users to fund" at bounding box center [200, 435] width 92 height 14
type textarea "*"
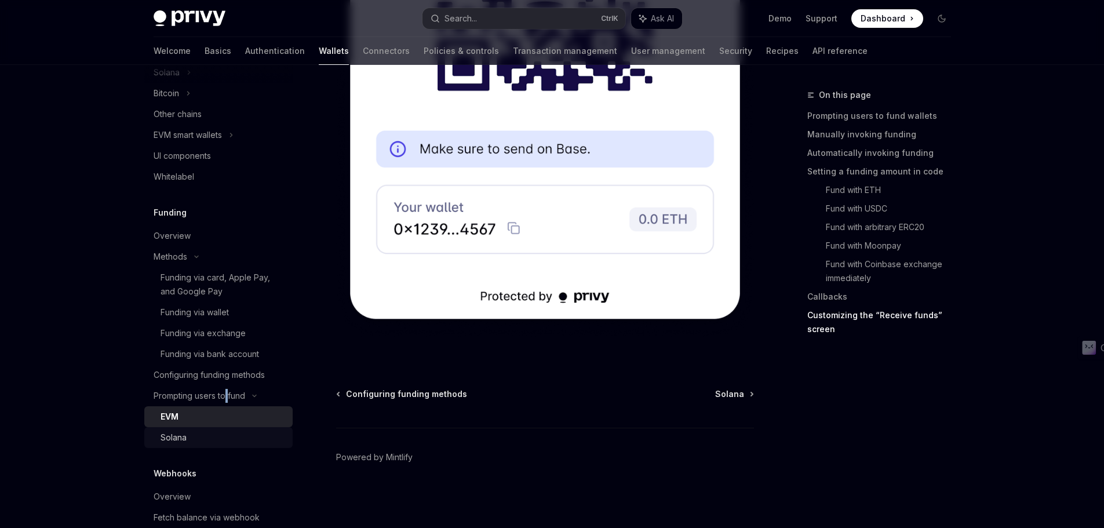
scroll to position [464, 0]
